Goal: Task Accomplishment & Management: Use online tool/utility

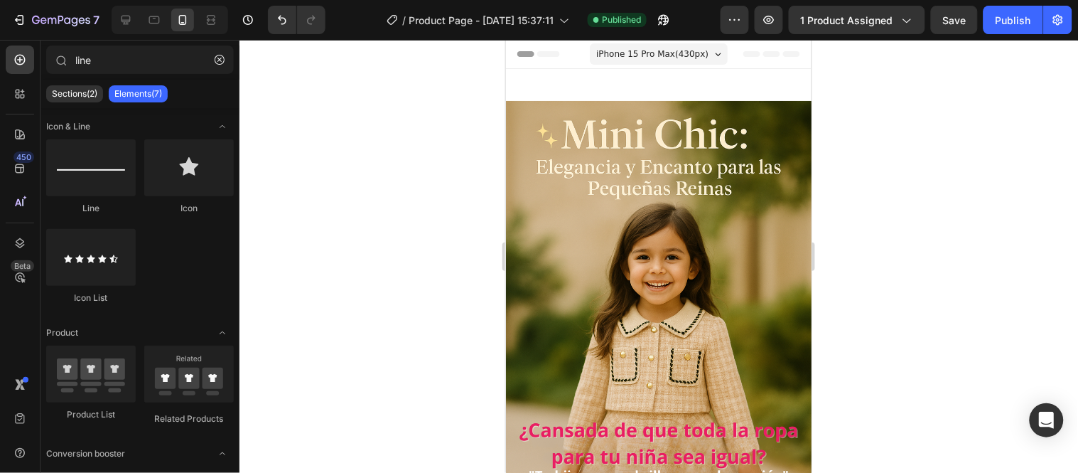
scroll to position [839, 0]
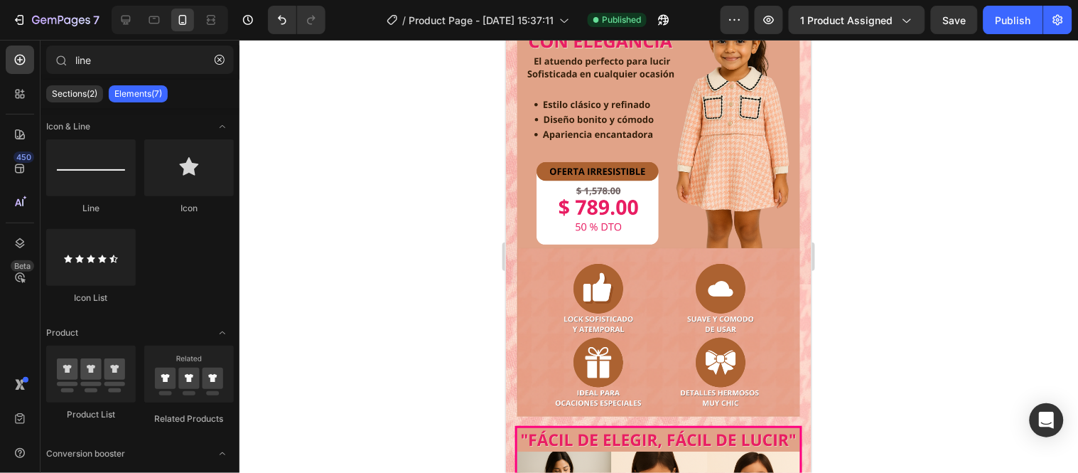
click at [395, 258] on div at bounding box center [659, 256] width 839 height 433
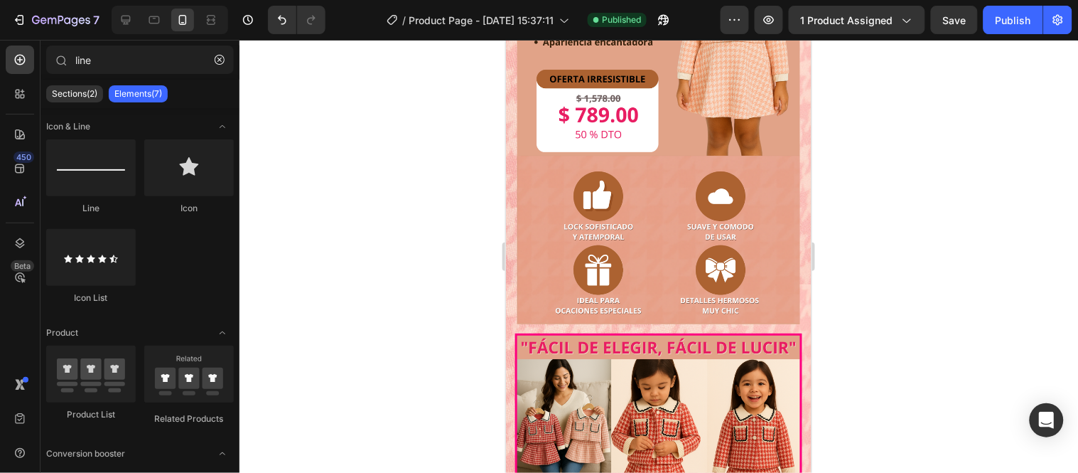
scroll to position [932, 0]
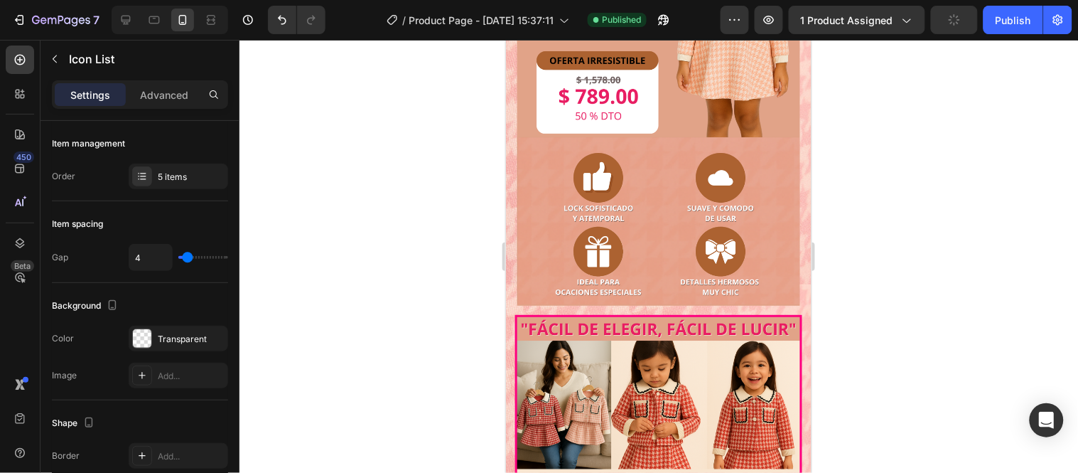
click at [398, 225] on div at bounding box center [659, 256] width 839 height 433
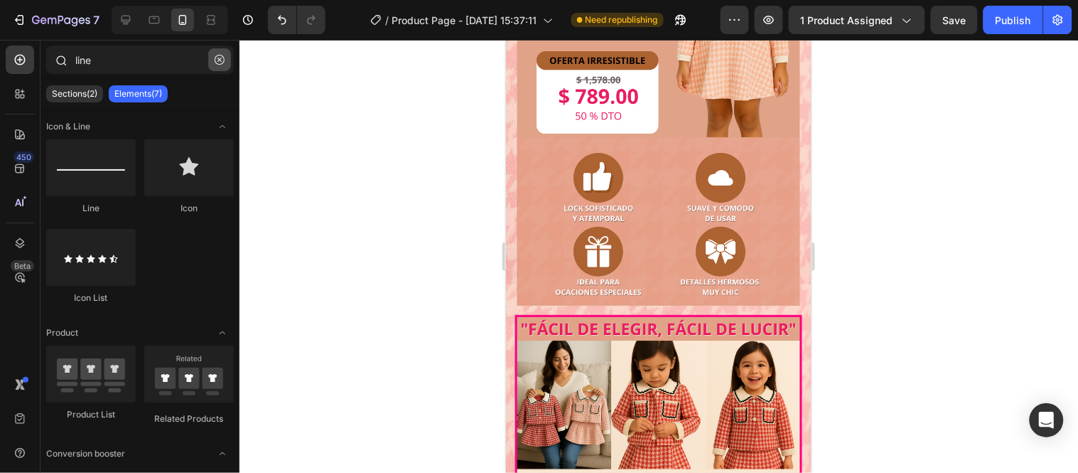
click at [221, 60] on icon "button" at bounding box center [220, 60] width 10 height 10
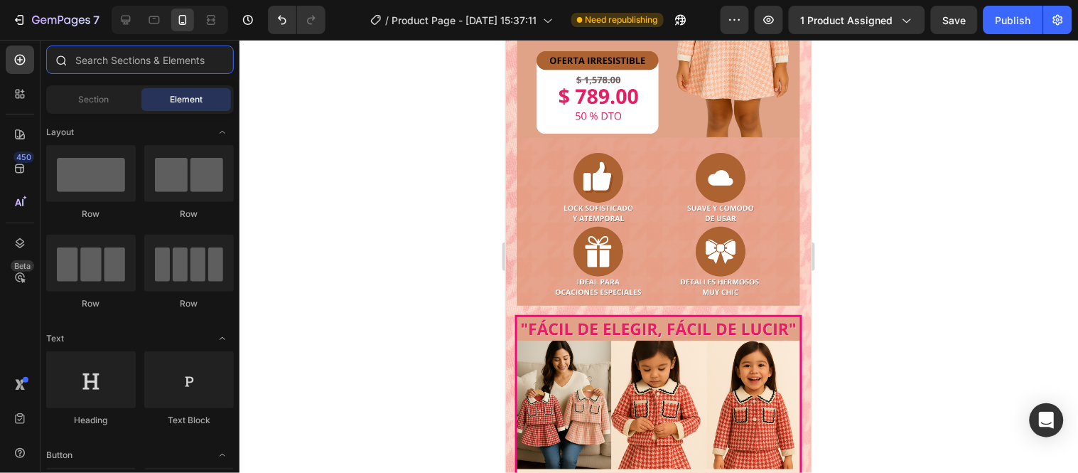
click at [221, 60] on input "text" at bounding box center [140, 59] width 188 height 28
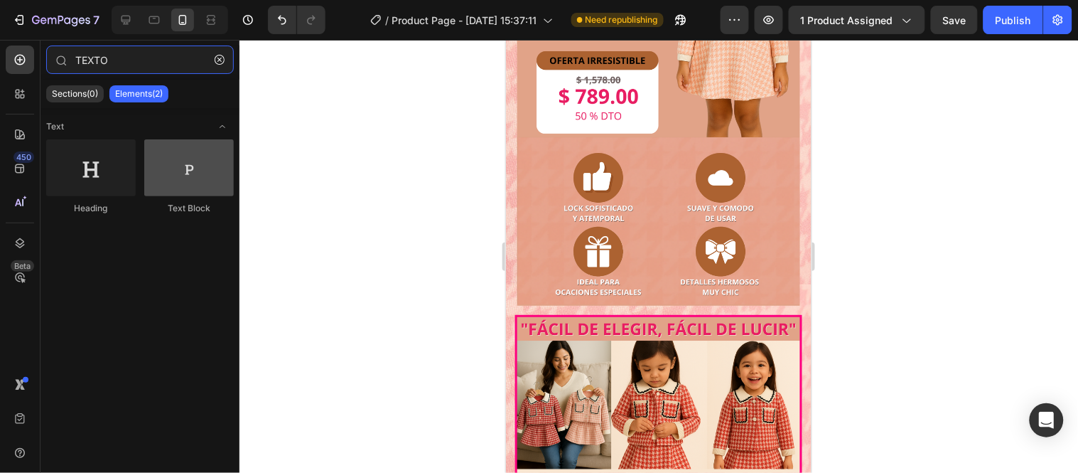
type input "TEXTO"
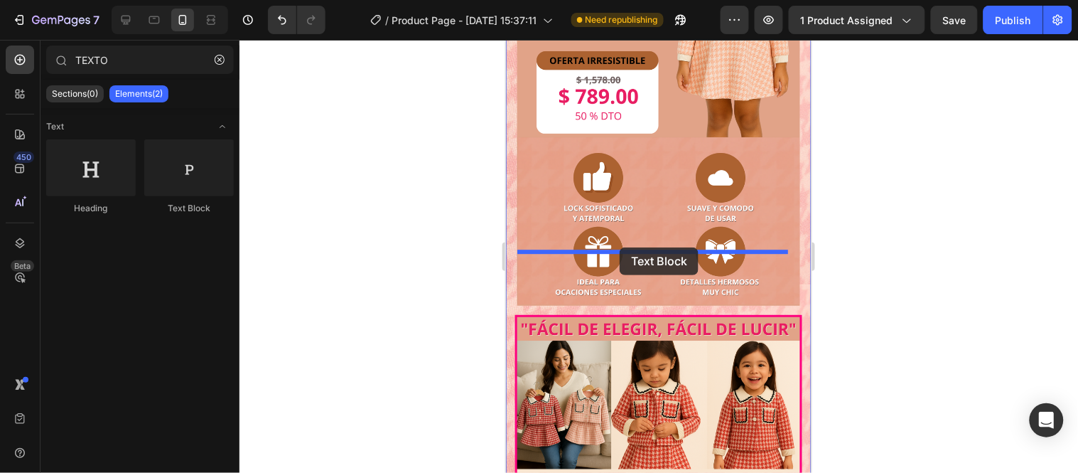
drag, startPoint x: 712, startPoint y: 214, endPoint x: 619, endPoint y: 247, distance: 98.7
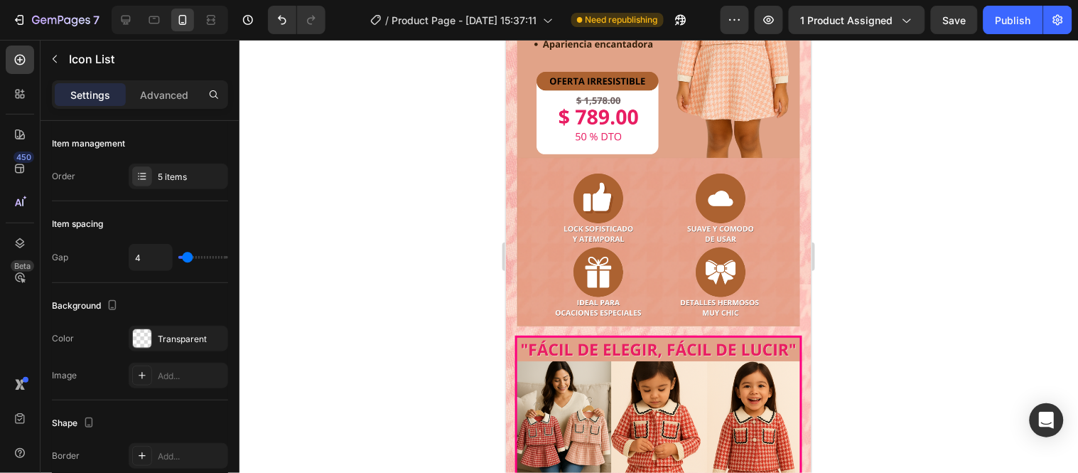
click at [415, 239] on div at bounding box center [659, 256] width 839 height 433
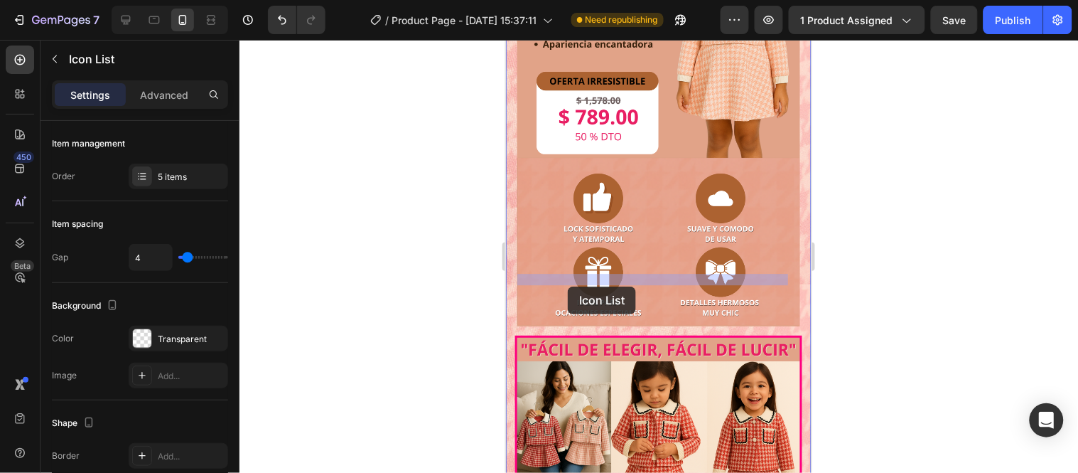
drag, startPoint x: 567, startPoint y: 274, endPoint x: 567, endPoint y: 286, distance: 11.4
click at [567, 286] on div "iPhone 15 Pro Max ( 430 px) iPhone 13 Mini iPhone 13 Pro iPhone 11 Pro Max iPho…" at bounding box center [658, 318] width 306 height 2423
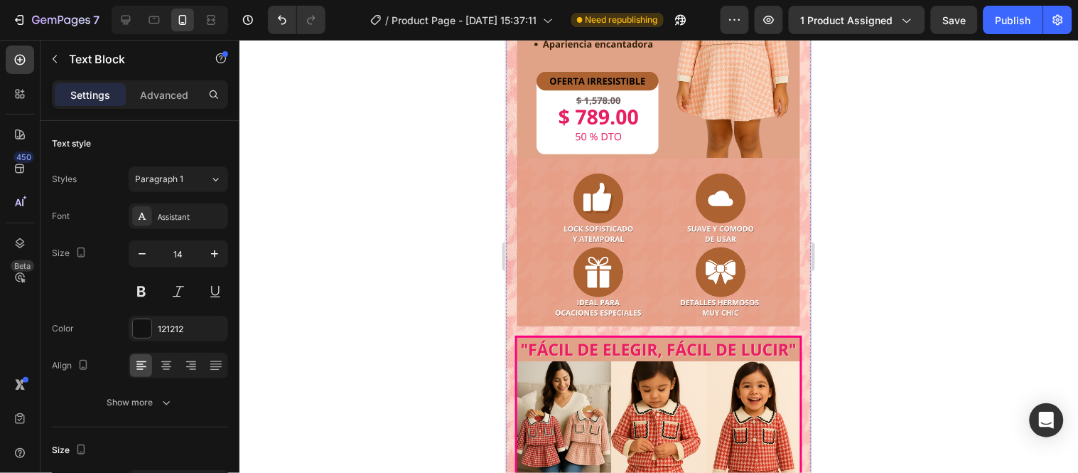
drag, startPoint x: 660, startPoint y: 259, endPoint x: 663, endPoint y: 235, distance: 25.0
click at [471, 240] on div at bounding box center [659, 256] width 839 height 433
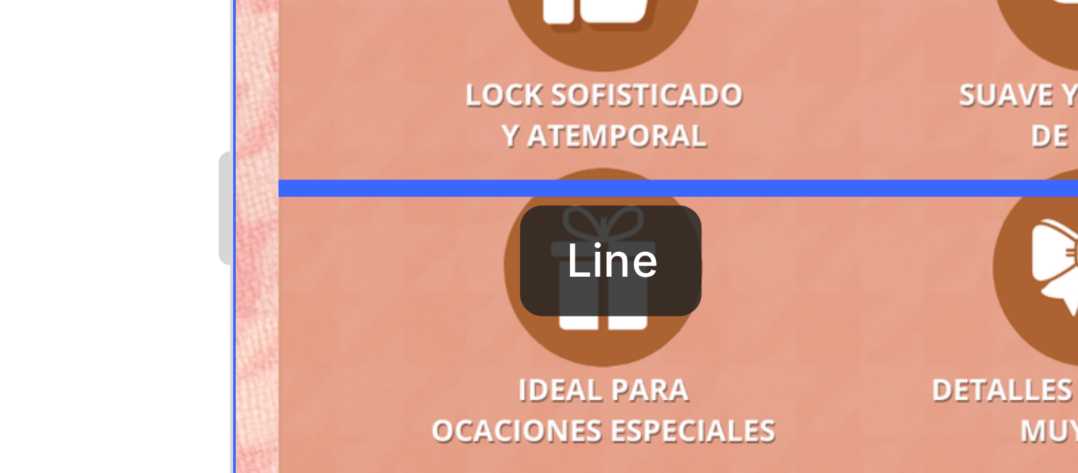
drag, startPoint x: 303, startPoint y: -426, endPoint x: 304, endPoint y: -442, distance: 16.4
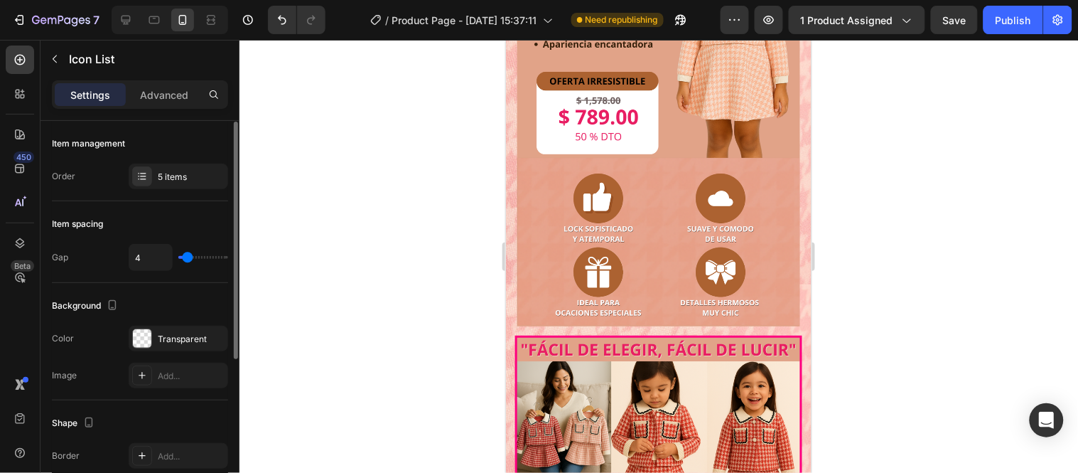
scroll to position [1, 0]
click at [446, 251] on div at bounding box center [659, 256] width 839 height 433
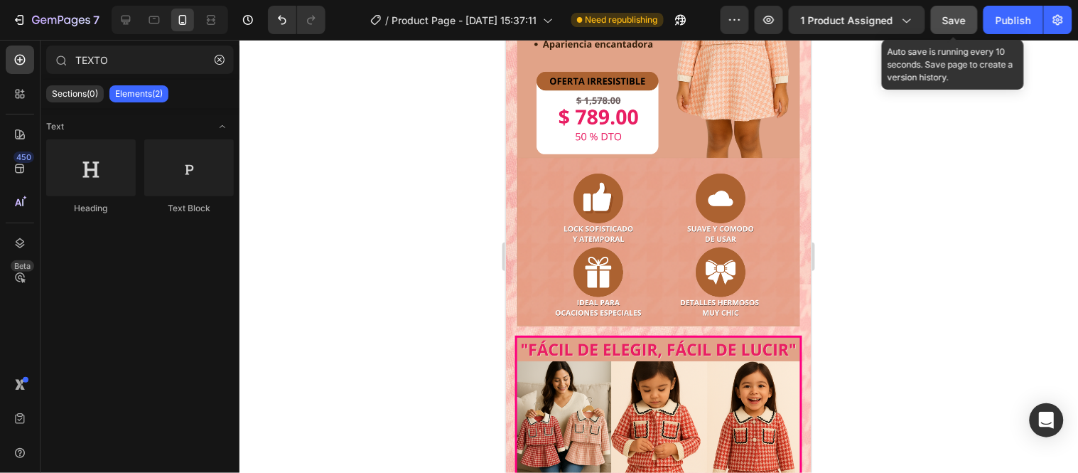
click at [949, 15] on span "Save" at bounding box center [954, 20] width 23 height 12
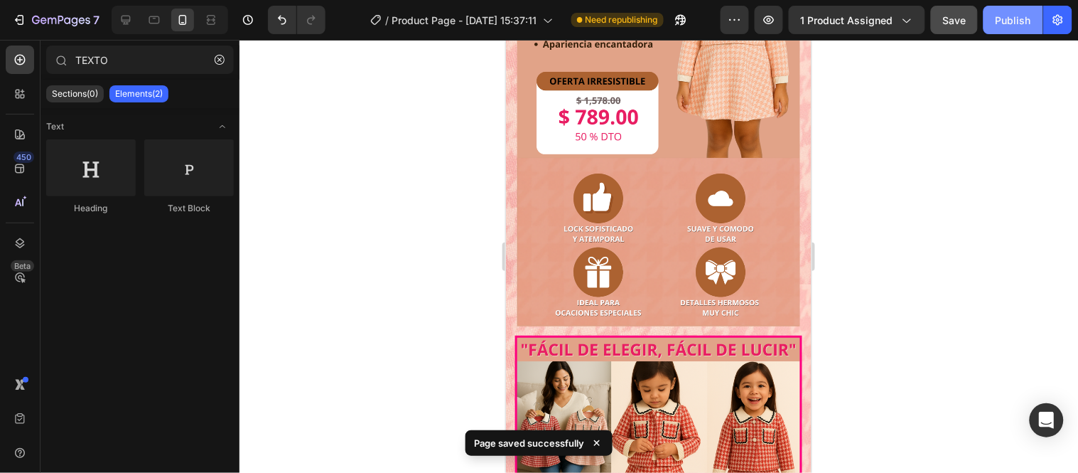
click at [996, 28] on button "Publish" at bounding box center [1014, 20] width 60 height 28
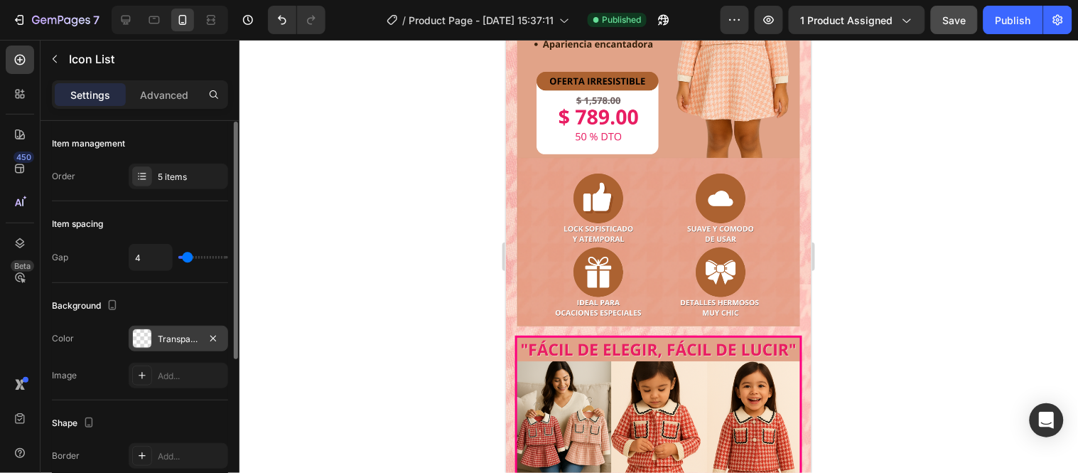
scroll to position [255, 0]
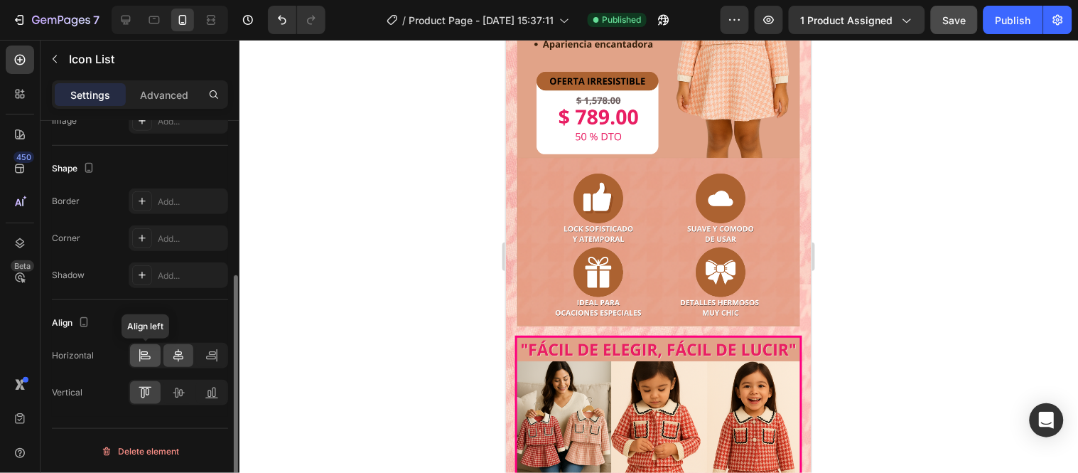
click at [145, 356] on icon at bounding box center [146, 358] width 10 height 4
click at [402, 257] on div at bounding box center [659, 256] width 839 height 433
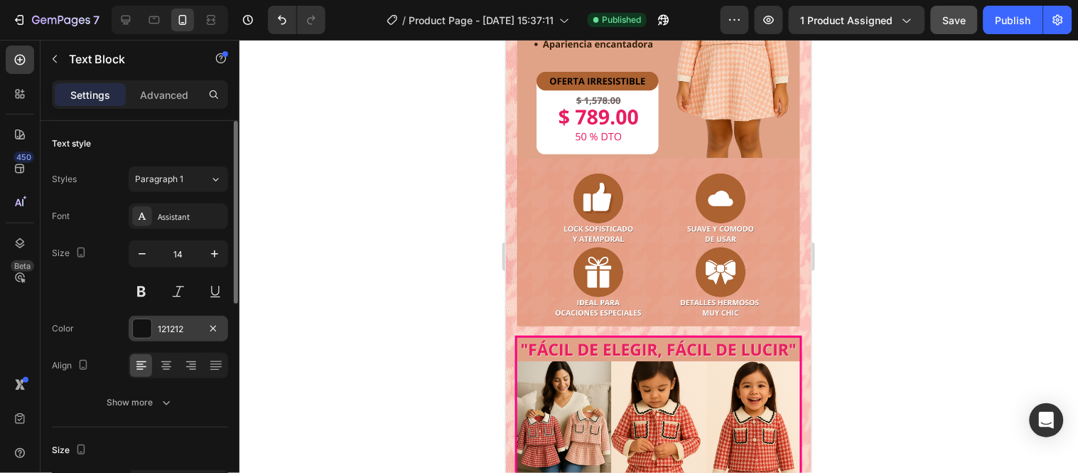
click at [198, 323] on div "121212" at bounding box center [178, 329] width 41 height 13
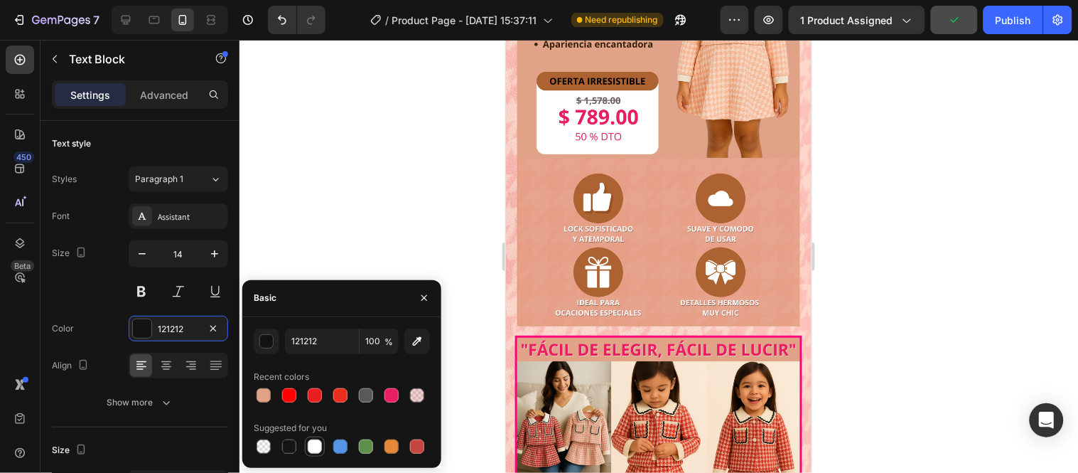
click at [308, 451] on div at bounding box center [315, 446] width 14 height 14
type input "FFFFFF"
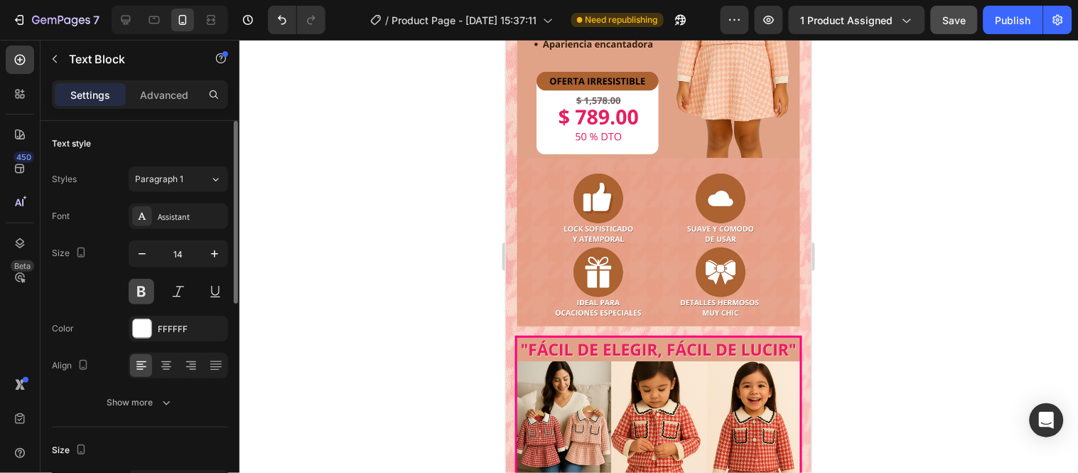
click at [134, 288] on button at bounding box center [142, 292] width 26 height 26
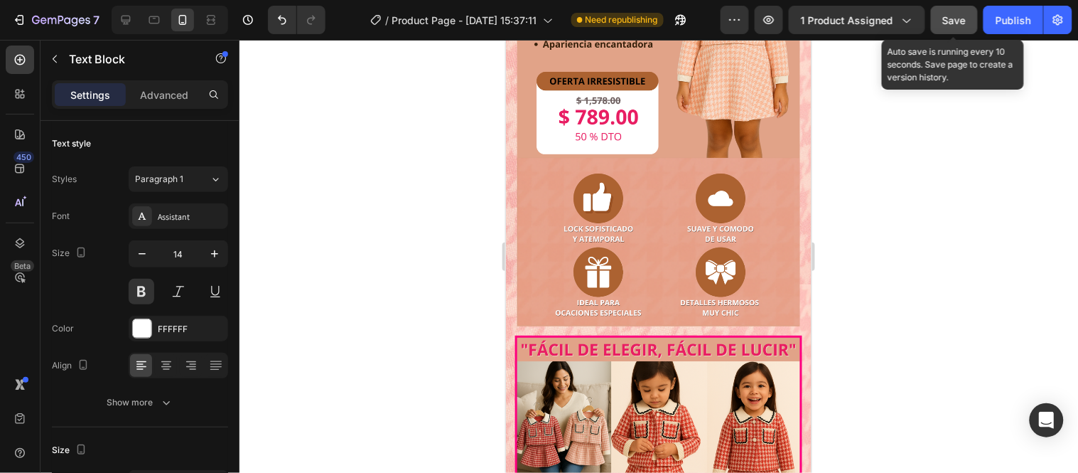
click at [961, 26] on div "Save" at bounding box center [954, 20] width 23 height 15
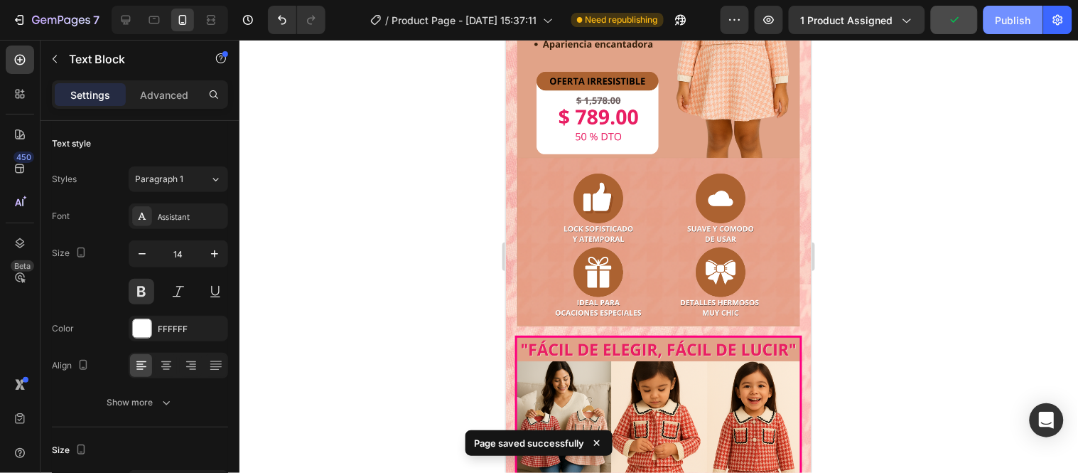
click at [993, 21] on button "Publish" at bounding box center [1014, 20] width 60 height 28
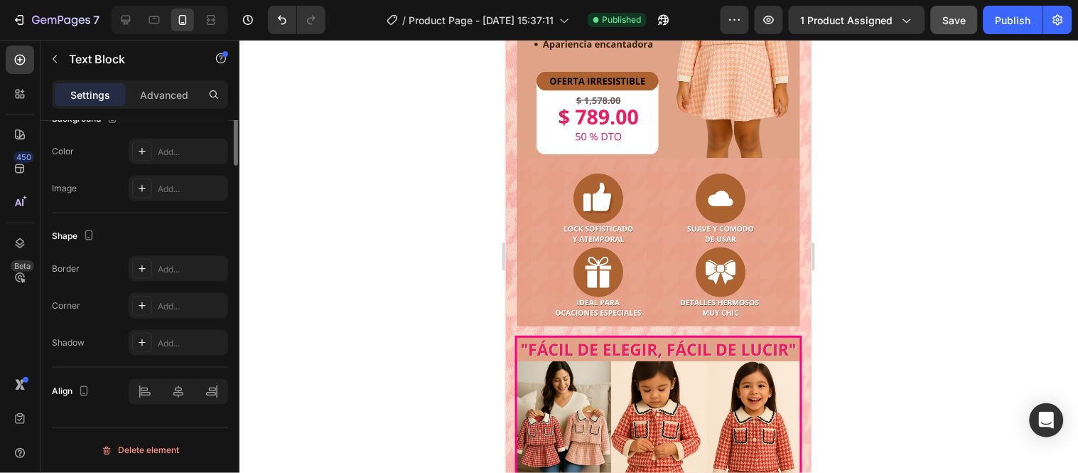
scroll to position [0, 0]
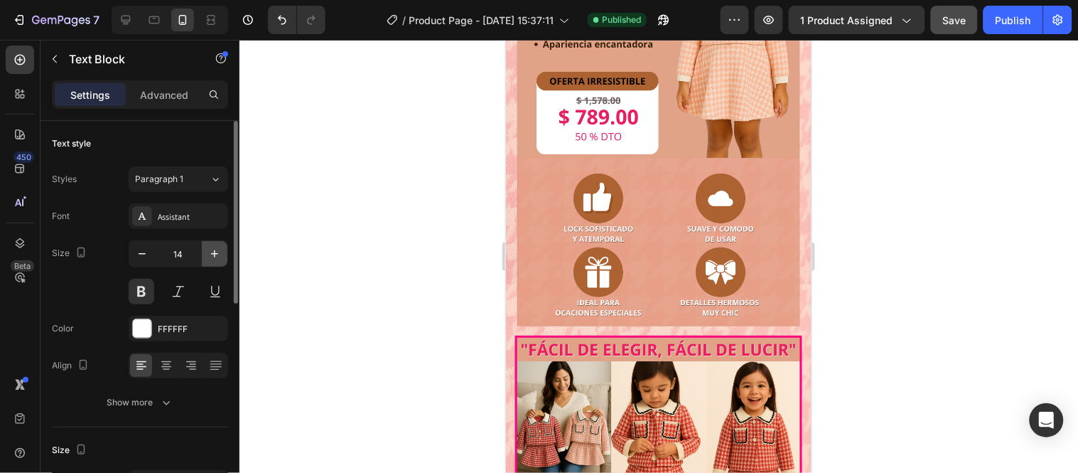
click at [213, 257] on icon "button" at bounding box center [215, 254] width 14 height 14
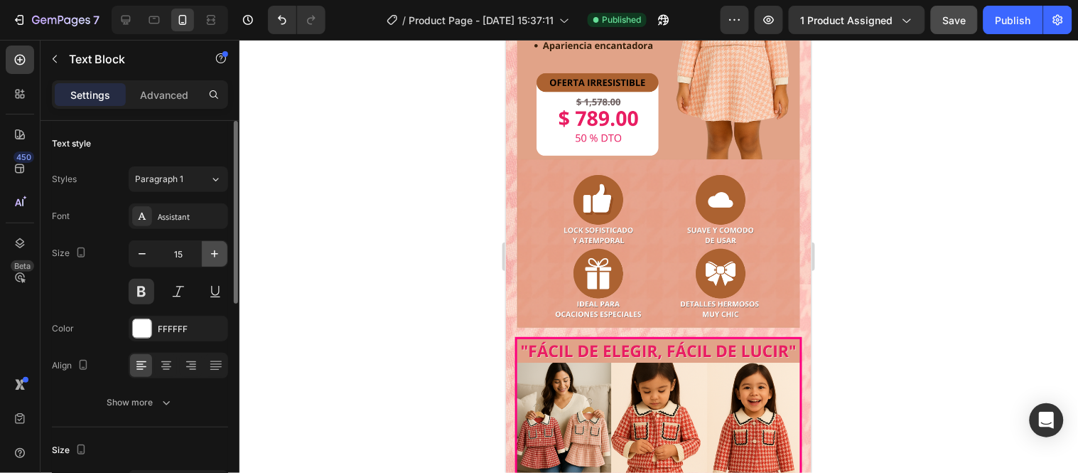
click at [213, 257] on icon "button" at bounding box center [215, 254] width 14 height 14
type input "16"
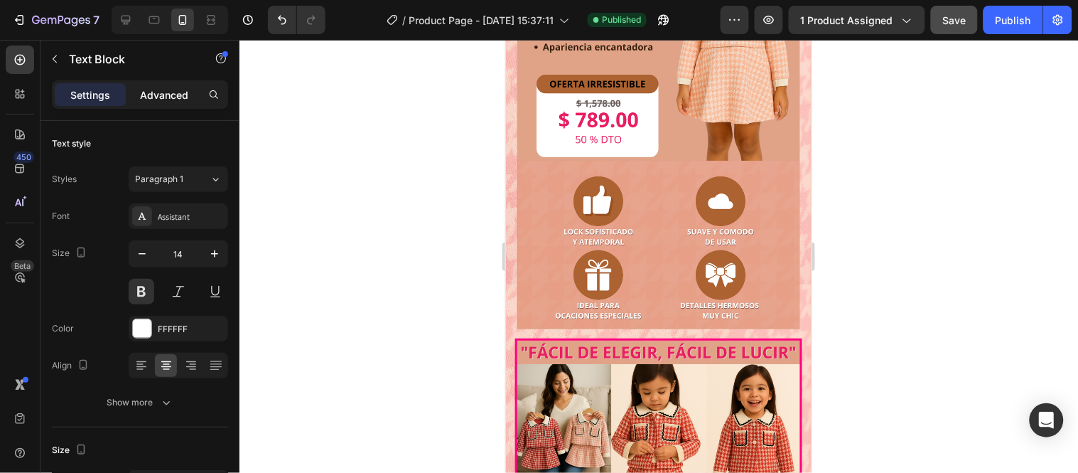
click at [173, 98] on p "Advanced" at bounding box center [164, 94] width 48 height 15
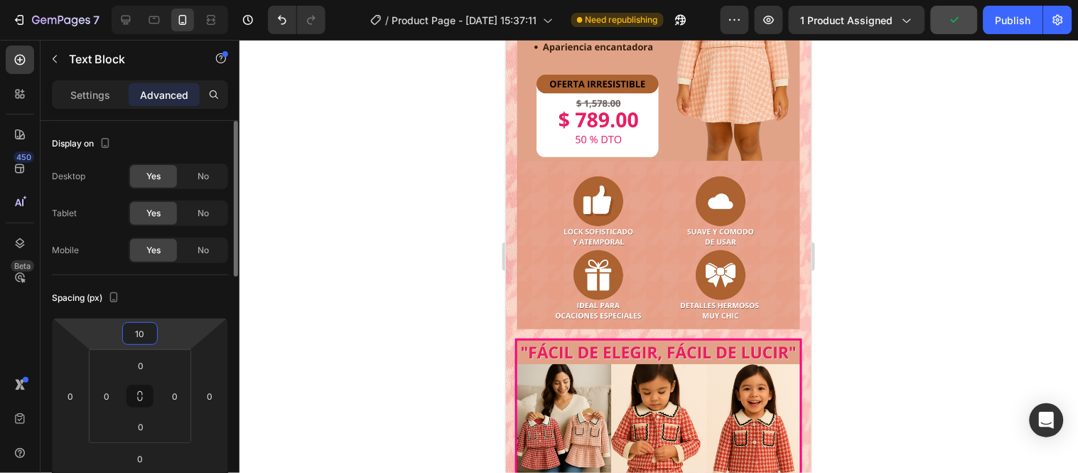
click at [149, 331] on input "10" at bounding box center [140, 333] width 28 height 21
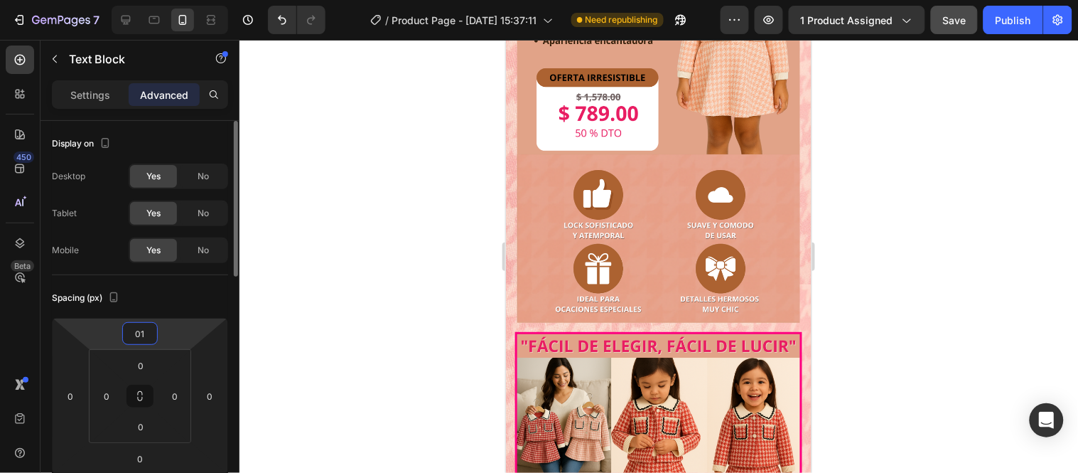
type input "0"
type input "10"
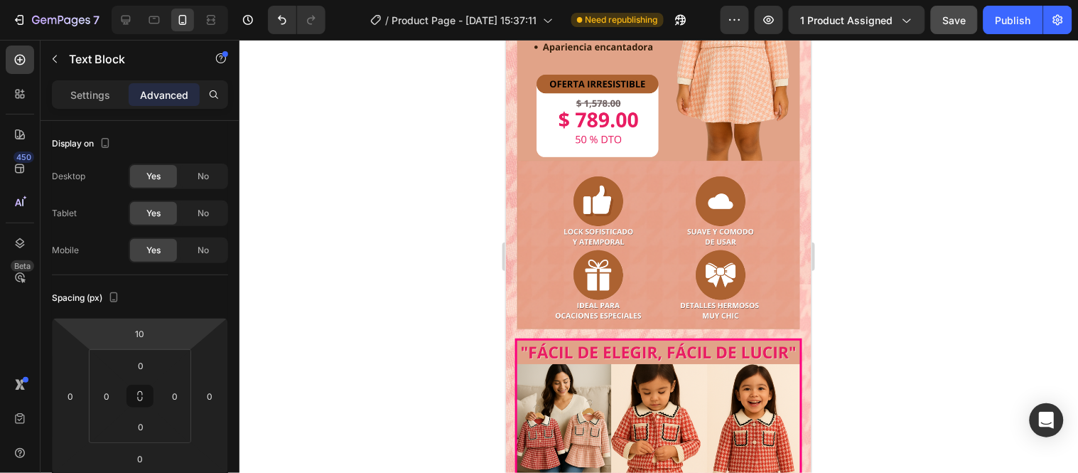
click at [307, 350] on div at bounding box center [659, 256] width 839 height 433
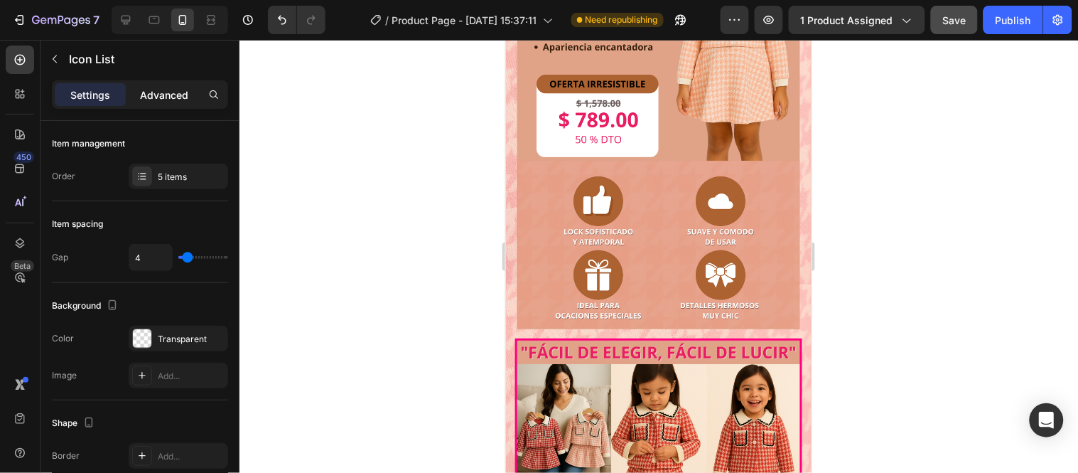
click at [161, 95] on p "Advanced" at bounding box center [164, 94] width 48 height 15
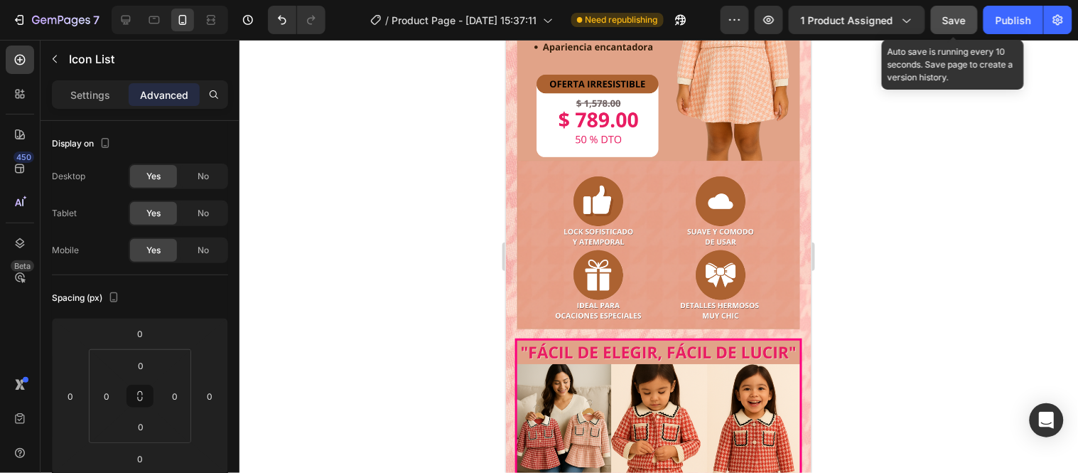
click at [958, 16] on span "Save" at bounding box center [954, 20] width 23 height 12
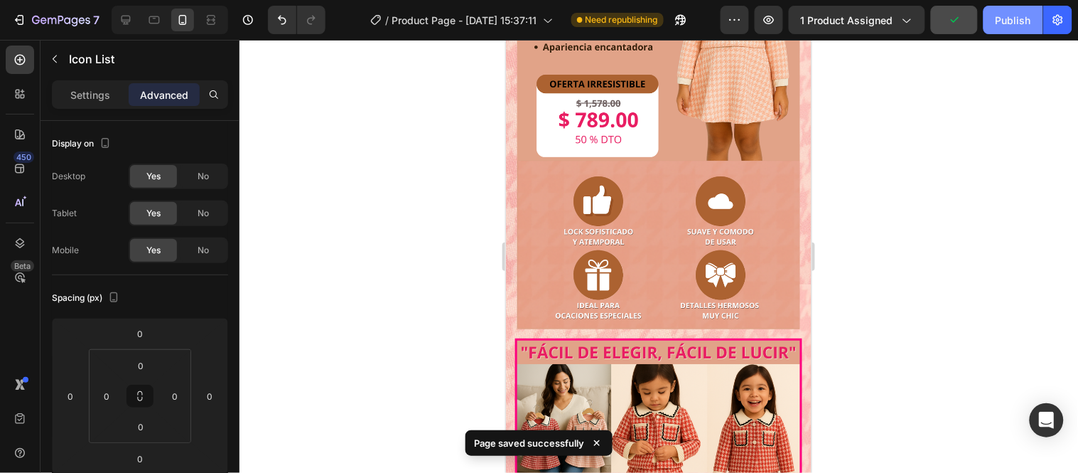
click at [994, 18] on button "Publish" at bounding box center [1014, 20] width 60 height 28
